Goal: Information Seeking & Learning: Understand process/instructions

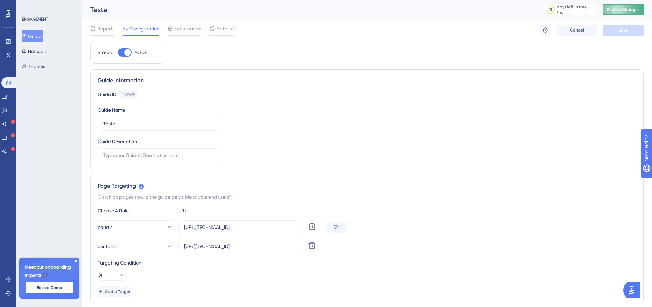
click at [637, 10] on span "Publish Changes" at bounding box center [623, 9] width 33 height 5
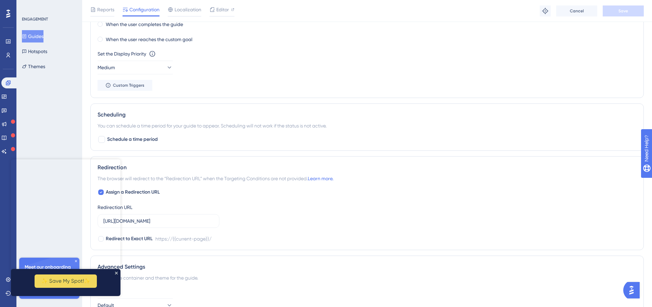
scroll to position [479, 0]
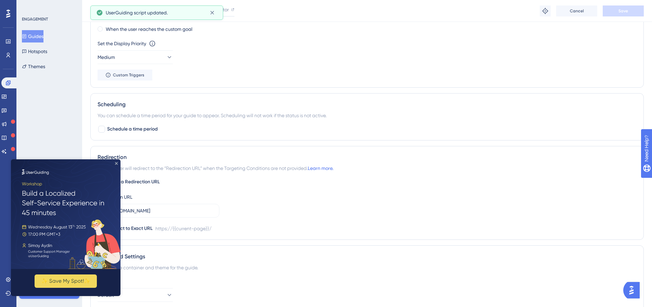
click at [116, 164] on icon "Close Preview" at bounding box center [116, 163] width 3 height 3
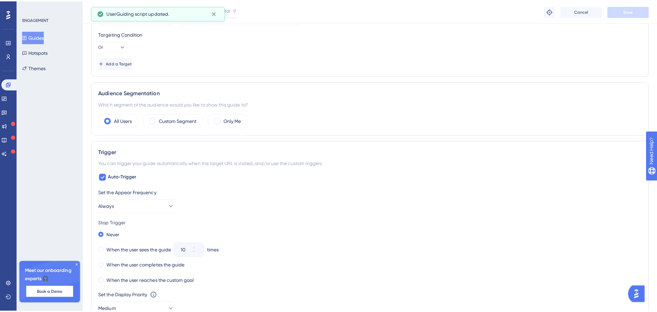
scroll to position [0, 0]
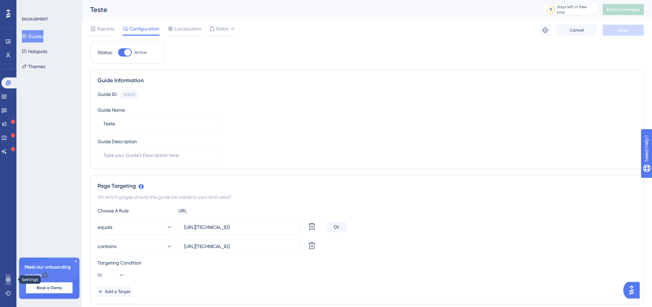
click at [7, 280] on icon at bounding box center [7, 279] width 5 height 5
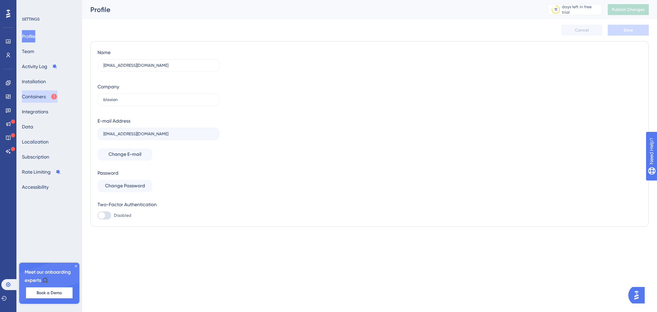
click at [52, 97] on button "Containers" at bounding box center [40, 96] width 36 height 12
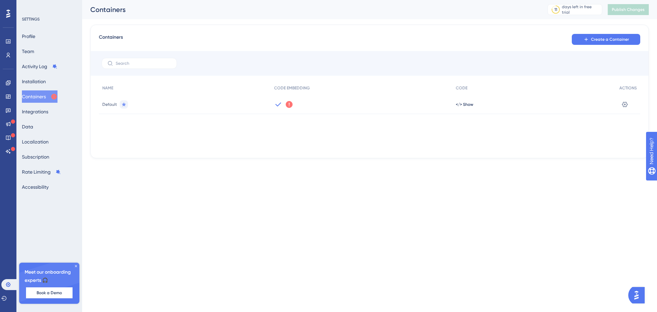
click at [353, 102] on div "We could not detect any activity from this Container Code for a while. Make sur…" at bounding box center [362, 104] width 182 height 19
click at [281, 105] on icon at bounding box center [278, 104] width 8 height 8
drag, startPoint x: 277, startPoint y: 105, endPoint x: 151, endPoint y: 102, distance: 125.7
click at [275, 105] on icon at bounding box center [278, 104] width 8 height 8
click at [113, 104] on span "Default" at bounding box center [109, 104] width 15 height 5
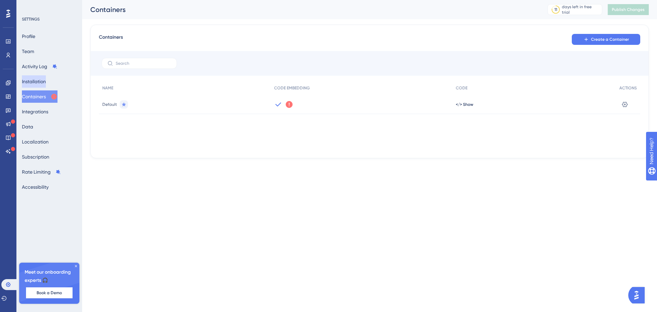
click at [46, 83] on button "Installation" at bounding box center [34, 81] width 24 height 12
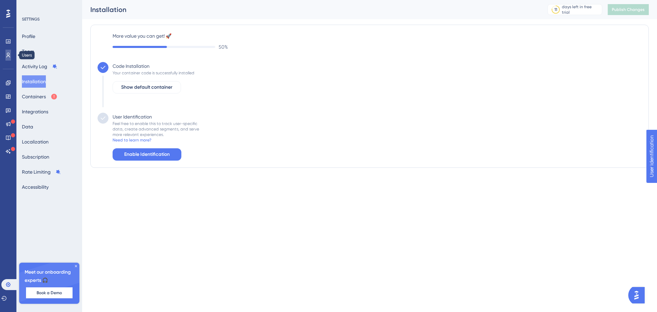
click at [9, 56] on icon at bounding box center [7, 54] width 5 height 5
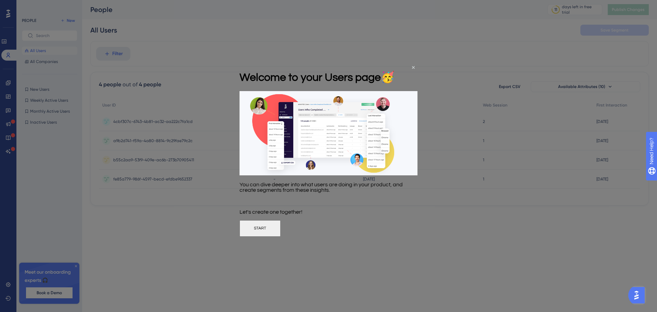
click at [281, 233] on button "START" at bounding box center [260, 228] width 41 height 16
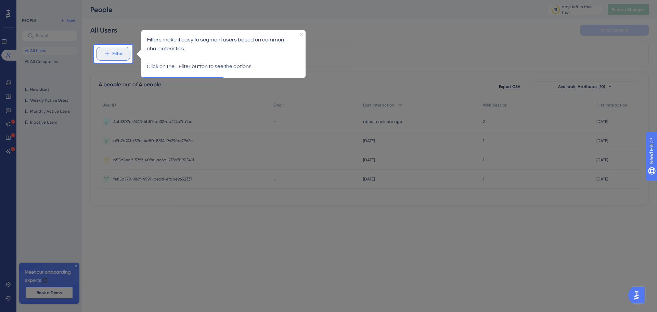
click at [102, 54] on button "Filter" at bounding box center [113, 54] width 34 height 14
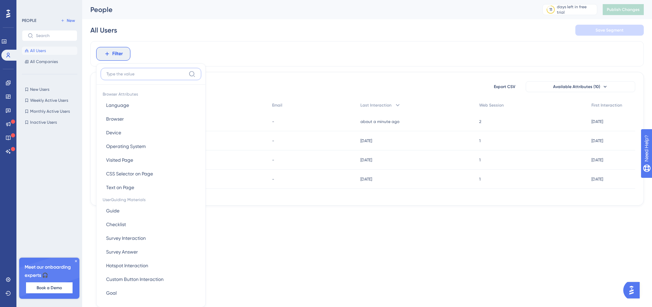
scroll to position [31, 0]
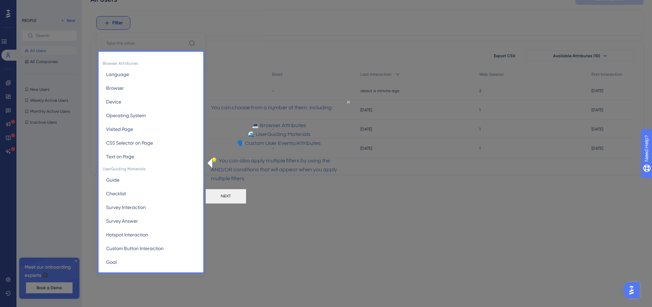
click at [255, 156] on p at bounding box center [279, 151] width 136 height 9
click at [246, 203] on button "NEXT" at bounding box center [225, 195] width 41 height 15
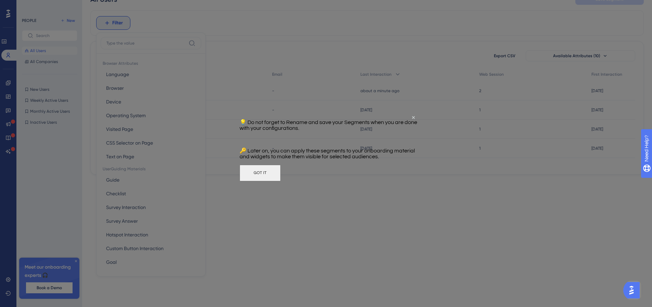
click at [281, 178] on button "GOT IT" at bounding box center [260, 173] width 41 height 16
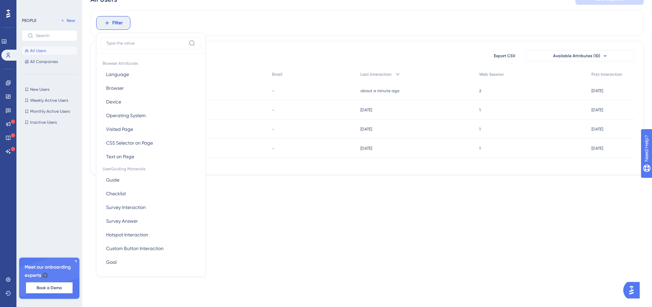
click at [262, 178] on div "Performance Users Engagement Widgets Feedback Product Updates Knowledge Base AI…" at bounding box center [367, 77] width 570 height 216
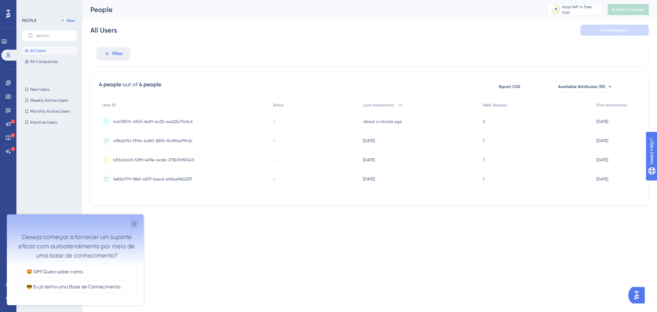
scroll to position [0, 0]
click at [134, 225] on icon "Close survey" at bounding box center [133, 223] width 5 height 5
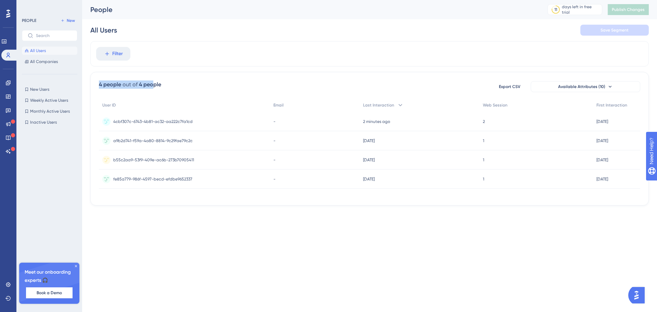
drag, startPoint x: 152, startPoint y: 82, endPoint x: 98, endPoint y: 82, distance: 54.1
click at [90, 82] on div "Performance Users Engagement Widgets Feedback Product Updates Knowledge Base AI…" at bounding box center [369, 108] width 575 height 216
click at [142, 83] on div "4 people" at bounding box center [150, 84] width 22 height 8
click at [76, 265] on icon at bounding box center [76, 266] width 4 height 4
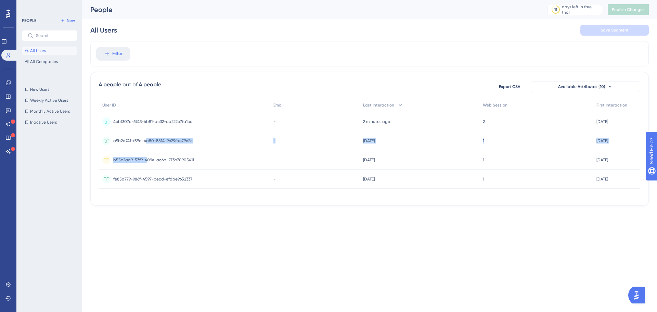
click at [145, 150] on div "a9b2d741-f59a-4a80-8814-9c29fae79c2c a9b2d741-f59a-4a80-8814-9c29fae79c2c" at bounding box center [152, 140] width 79 height 19
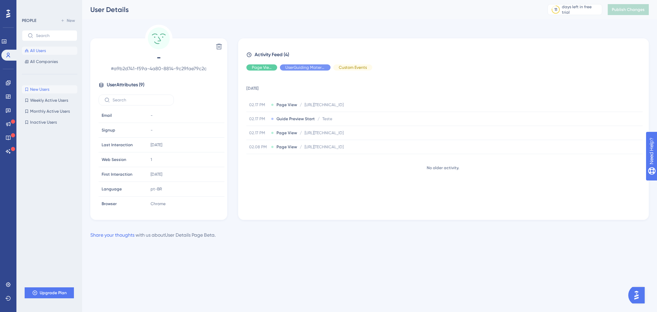
click at [45, 88] on span "New Users" at bounding box center [39, 89] width 19 height 5
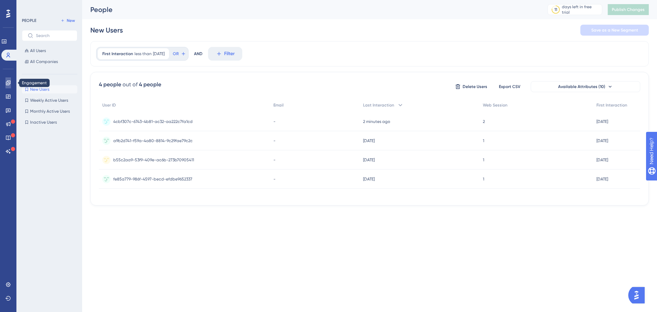
click at [10, 83] on icon at bounding box center [8, 82] width 4 height 4
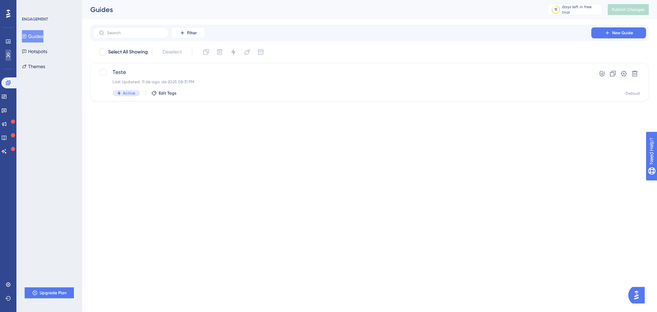
click at [10, 57] on icon at bounding box center [9, 55] width 4 height 5
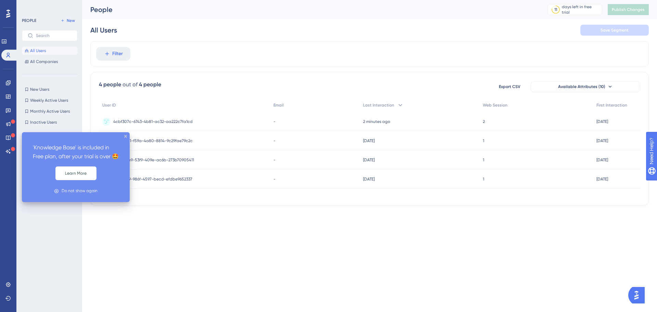
click at [124, 135] on div "'Knowledge Base' is included in Free plan, after your trial is over 🤩 Learn Mor…" at bounding box center [76, 167] width 108 height 70
click at [127, 135] on div "'Knowledge Base' is included in Free plan, after your trial is over 🤩 Learn Mor…" at bounding box center [76, 167] width 108 height 70
click at [125, 136] on icon "close tooltip" at bounding box center [125, 136] width 3 height 3
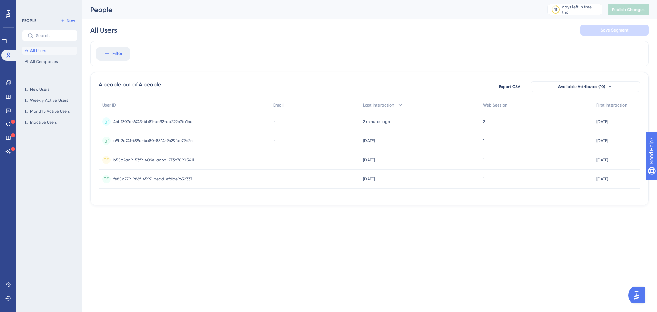
click at [636, 298] on img "Open AI Assistant Launcher" at bounding box center [637, 295] width 12 height 12
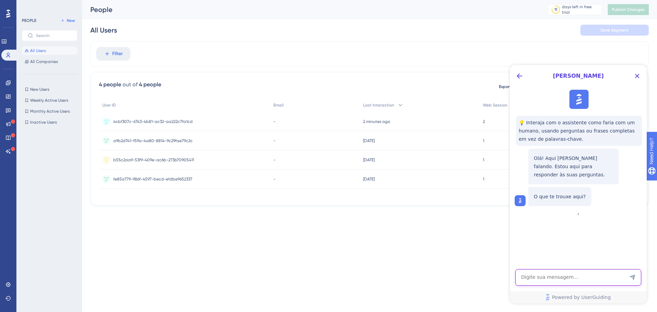
click at [584, 282] on textarea "AI Assistant Text Input" at bounding box center [578, 277] width 126 height 16
type textarea "como identifico um usuario"
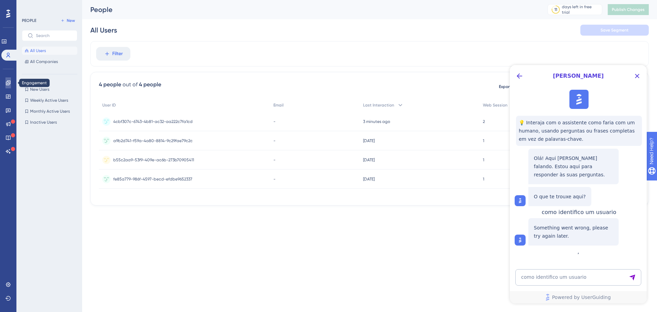
click at [11, 84] on link at bounding box center [7, 82] width 5 height 11
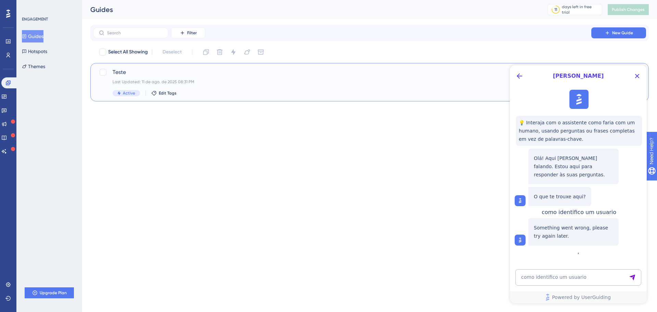
click at [257, 90] on div "Active Edit Tags" at bounding box center [342, 93] width 459 height 6
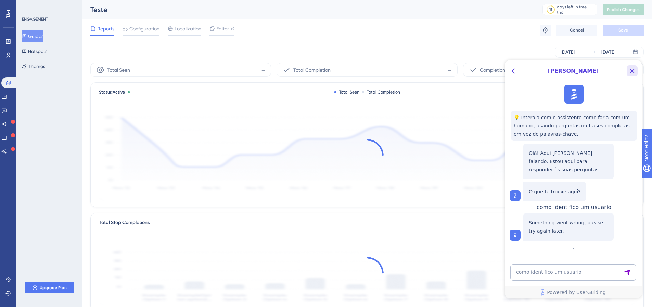
click at [630, 71] on icon "Close Button" at bounding box center [632, 71] width 8 height 8
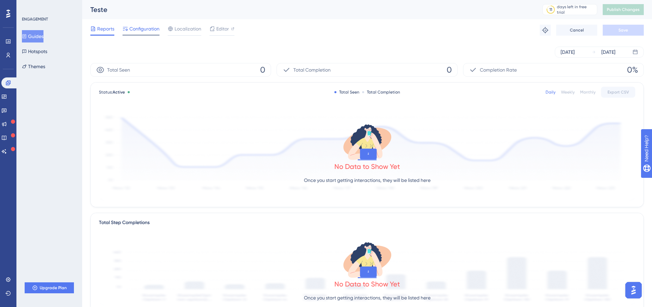
click at [143, 32] on span "Configuration" at bounding box center [144, 29] width 30 height 8
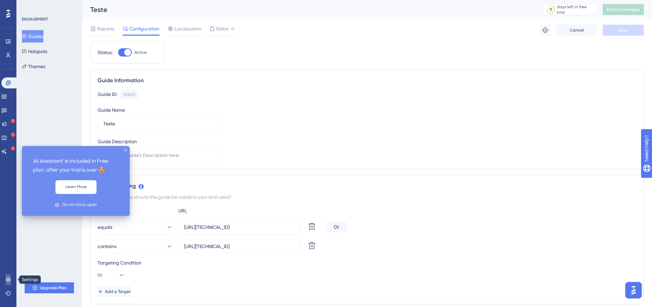
click at [5, 277] on link at bounding box center [7, 279] width 5 height 11
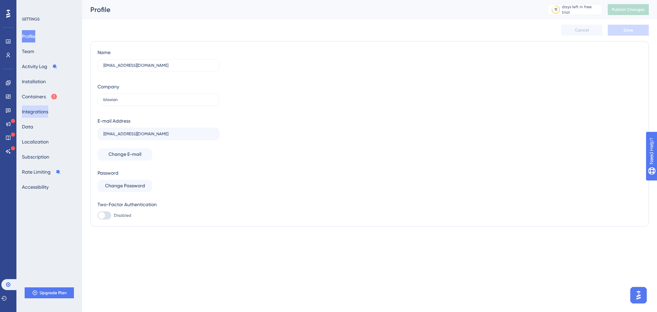
click at [44, 113] on button "Integrations" at bounding box center [35, 111] width 26 height 12
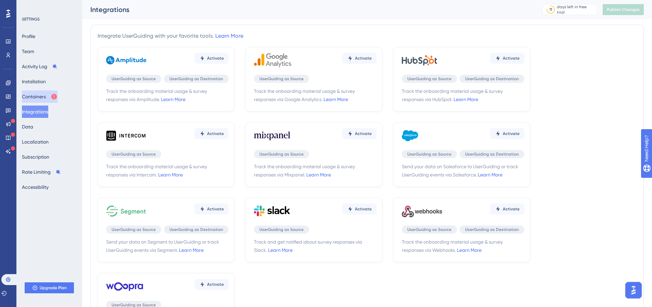
click at [40, 99] on button "Containers" at bounding box center [40, 96] width 36 height 12
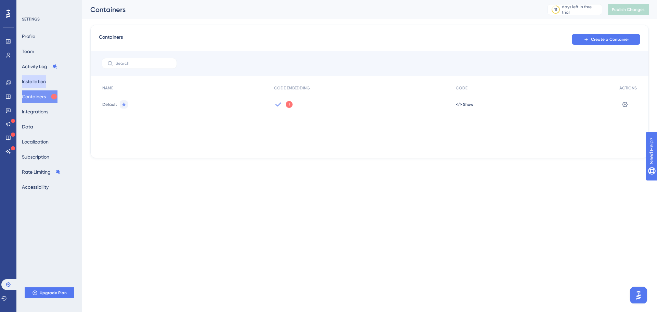
click at [46, 79] on button "Installation" at bounding box center [34, 81] width 24 height 12
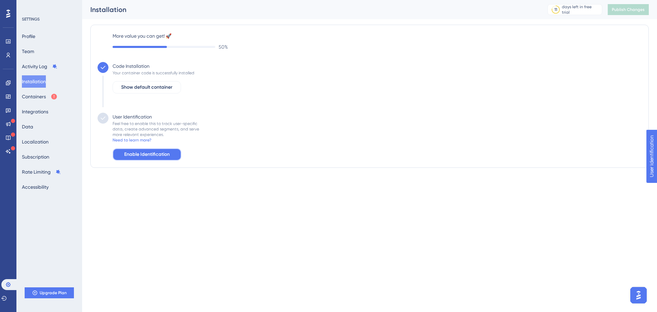
click at [175, 155] on button "Enable Identification" at bounding box center [147, 154] width 69 height 12
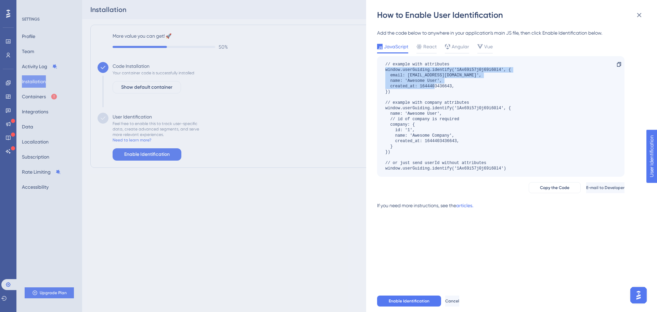
drag, startPoint x: 394, startPoint y: 92, endPoint x: 374, endPoint y: 71, distance: 29.1
click at [374, 71] on div "How to Enable User Identification Add the code below to anywhere in your applic…" at bounding box center [511, 156] width 291 height 312
click at [418, 68] on div "// example with attributes window.userGuiding.identify('1Ax69i57j0j69i60l4', { …" at bounding box center [448, 117] width 126 height 110
drag, startPoint x: 430, startPoint y: 67, endPoint x: 386, endPoint y: 70, distance: 43.9
click at [386, 70] on div "// example with attributes window.userGuiding.identify('1Ax69i57j0j69i60l4', { …" at bounding box center [448, 117] width 126 height 110
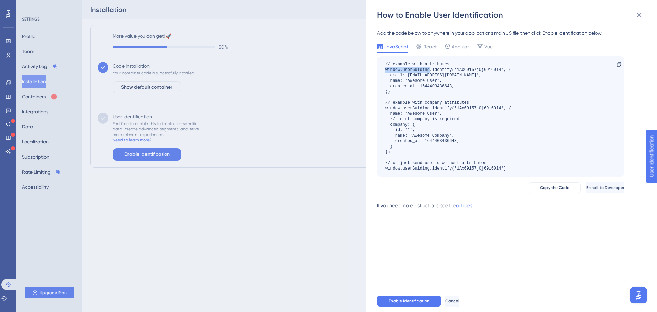
copy div "window.userGuiding"
click at [640, 14] on icon at bounding box center [639, 15] width 8 height 8
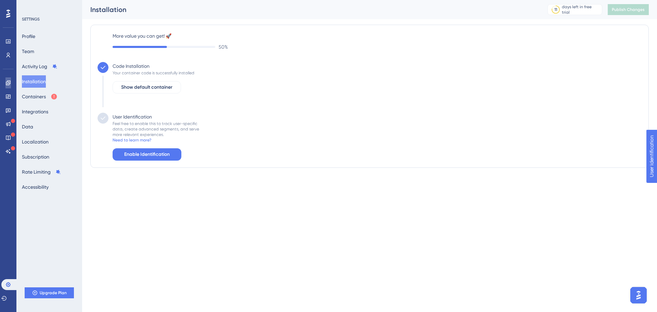
click at [5, 80] on link at bounding box center [7, 82] width 5 height 11
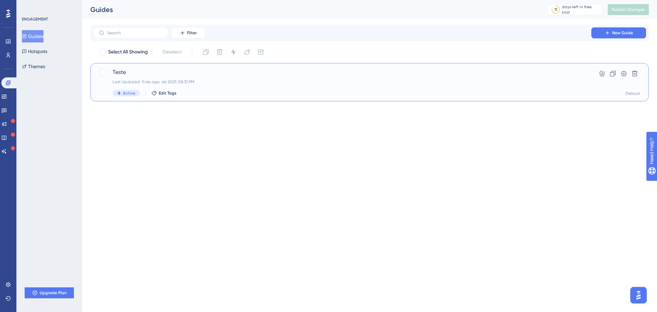
click at [179, 73] on span "Teste" at bounding box center [342, 72] width 459 height 8
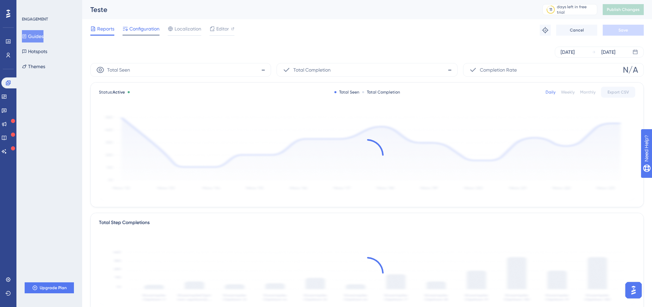
click at [140, 25] on span "Configuration" at bounding box center [144, 29] width 30 height 8
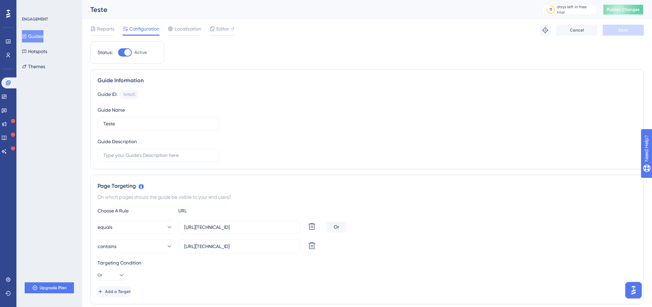
drag, startPoint x: 635, startPoint y: 10, endPoint x: 609, endPoint y: 30, distance: 32.7
click at [634, 10] on span "Publish Changes" at bounding box center [623, 9] width 33 height 5
